Goal: Task Accomplishment & Management: Manage account settings

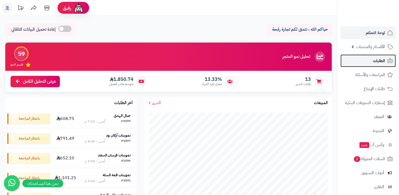
click at [365, 57] on link "الطلبات" at bounding box center [367, 60] width 55 height 13
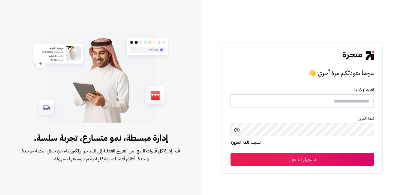
type input "**********"
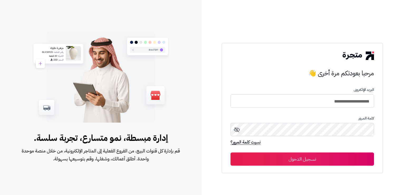
click at [341, 161] on button "تسجيل الدخول" at bounding box center [301, 158] width 143 height 13
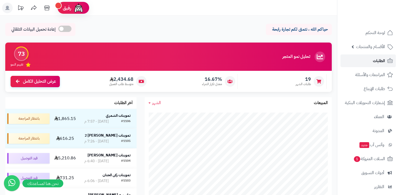
click at [368, 64] on link "الطلبات" at bounding box center [367, 60] width 55 height 13
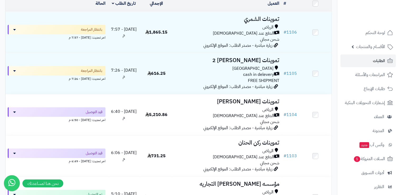
scroll to position [53, 0]
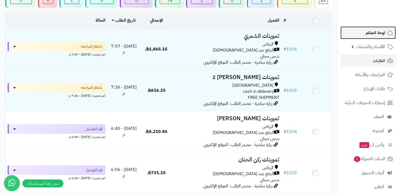
click at [373, 36] on link "لوحة التحكم" at bounding box center [367, 32] width 55 height 13
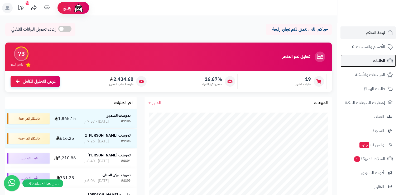
click at [377, 64] on link "الطلبات" at bounding box center [367, 60] width 55 height 13
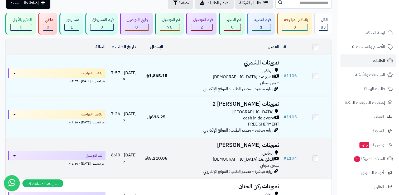
scroll to position [26, 0]
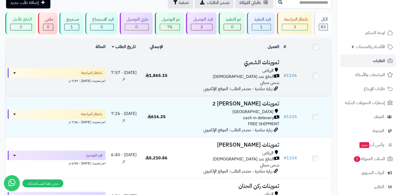
click at [233, 80] on div "[PERSON_NAME] عند الاستلام شحن مجاني" at bounding box center [227, 76] width 104 height 18
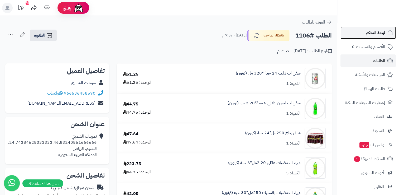
click at [379, 34] on span "لوحة التحكم" at bounding box center [375, 32] width 19 height 7
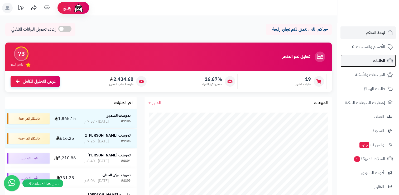
click at [381, 61] on span "الطلبات" at bounding box center [379, 60] width 12 height 7
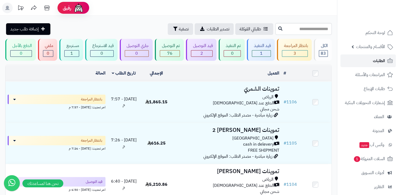
click at [384, 60] on span "الطلبات" at bounding box center [379, 60] width 12 height 7
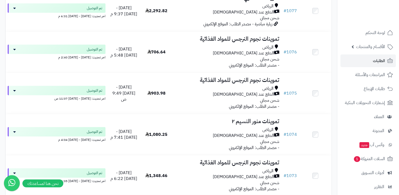
scroll to position [1186, 0]
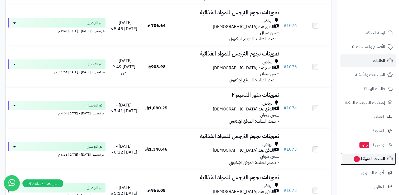
click at [380, 161] on span "السلات المتروكة 1" at bounding box center [369, 158] width 32 height 7
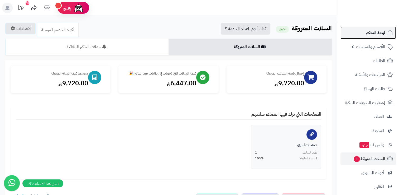
click at [368, 33] on span "لوحة التحكم" at bounding box center [375, 32] width 19 height 7
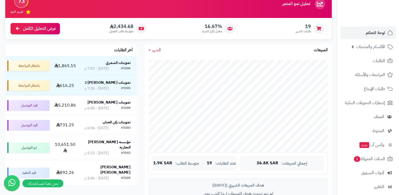
scroll to position [79, 0]
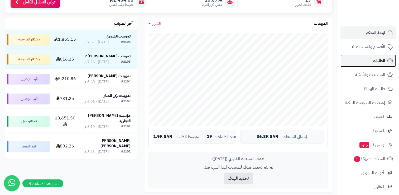
click at [372, 62] on link "الطلبات" at bounding box center [367, 60] width 55 height 13
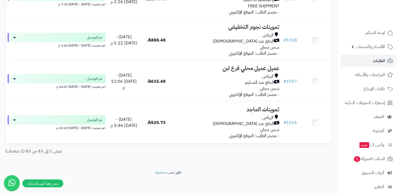
scroll to position [3382, 0]
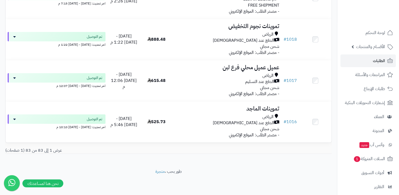
click at [25, 150] on div "عرض 1 إلى 83 من 83 (1 صفحات)" at bounding box center [84, 150] width 167 height 6
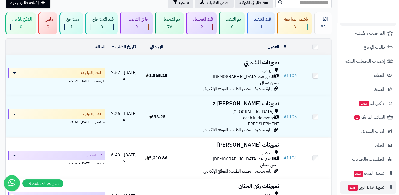
scroll to position [60, 0]
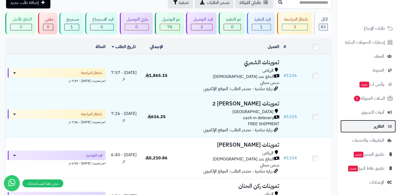
click at [377, 129] on span "التقارير" at bounding box center [379, 125] width 10 height 7
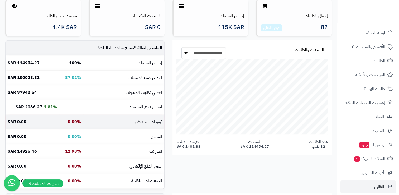
scroll to position [79, 0]
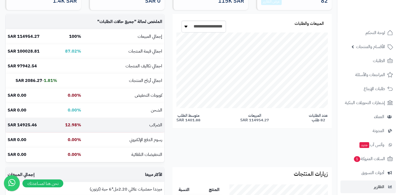
click at [73, 128] on b "12.98%" at bounding box center [73, 125] width 16 height 6
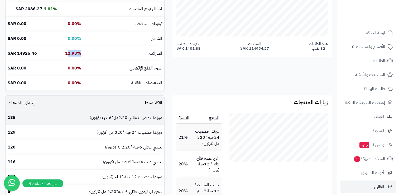
scroll to position [105, 0]
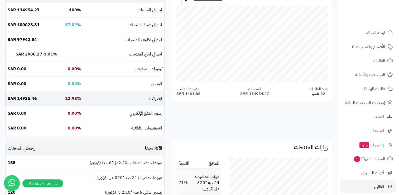
click at [94, 97] on td "الضرائب" at bounding box center [123, 98] width 81 height 14
click at [89, 103] on td "الضرائب" at bounding box center [123, 98] width 81 height 14
click at [89, 102] on td "الضرائب" at bounding box center [123, 98] width 81 height 14
click at [79, 101] on b "12.98%" at bounding box center [73, 98] width 16 height 6
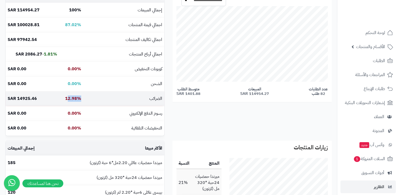
click at [79, 101] on b "12.98%" at bounding box center [73, 98] width 16 height 6
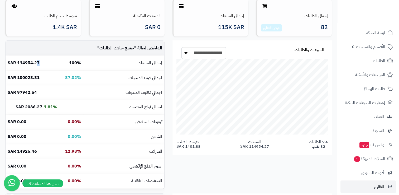
scroll to position [0, 0]
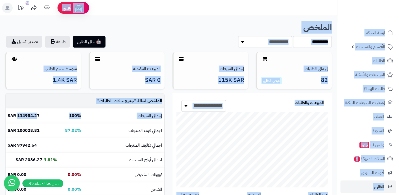
drag, startPoint x: 36, startPoint y: 66, endPoint x: 404, endPoint y: -20, distance: 377.5
click at [399, 0] on html "رفيق ! 10 الطلبات معالجة مكتمل إرجاع المنتجات العملاء المتواجدون الان 431 عملاء…" at bounding box center [199, 97] width 399 height 195
click at [200, 31] on h1 "الملخص" at bounding box center [168, 27] width 326 height 9
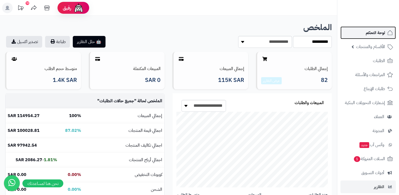
click at [381, 36] on link "لوحة التحكم" at bounding box center [367, 32] width 55 height 13
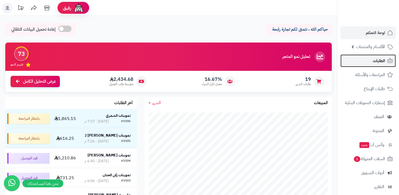
click at [375, 64] on link "الطلبات" at bounding box center [367, 60] width 55 height 13
